Goal: Find specific page/section: Find specific page/section

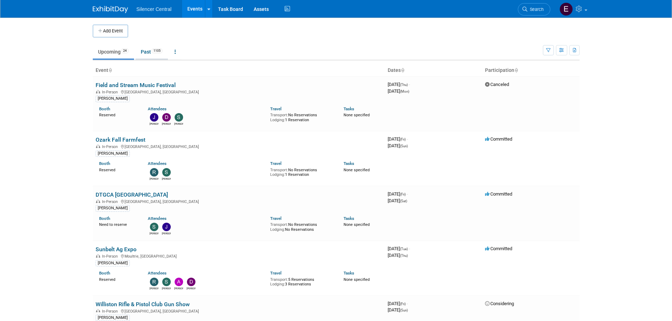
click at [157, 56] on link "Past 1105" at bounding box center [151, 51] width 32 height 13
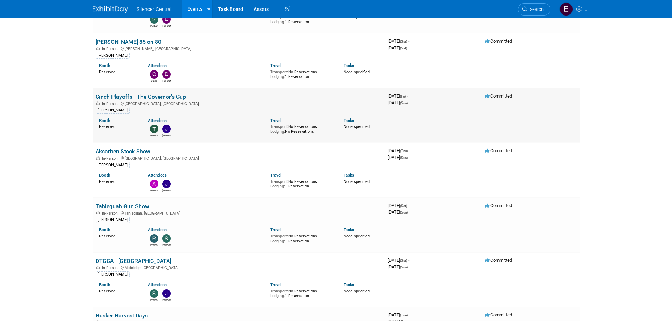
scroll to position [106, 0]
